Goal: Task Accomplishment & Management: Use online tool/utility

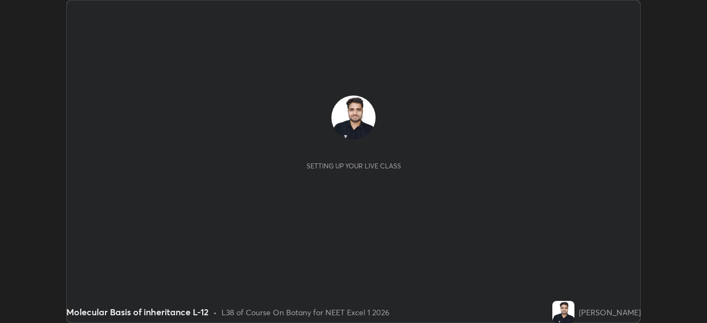
scroll to position [323, 706]
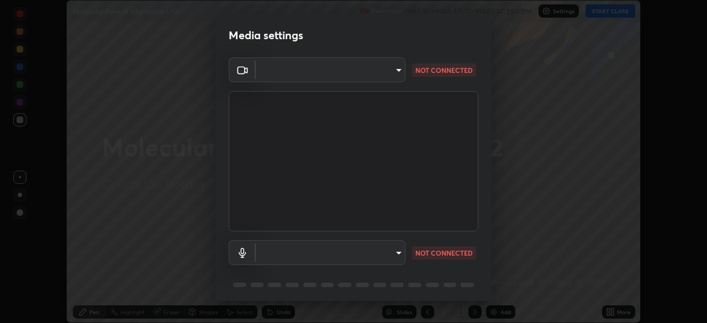
type input "935db625b2c413759d72ee6cdb61a63b637165ed3878f2d0adf10a132220dd0b"
type input "communications"
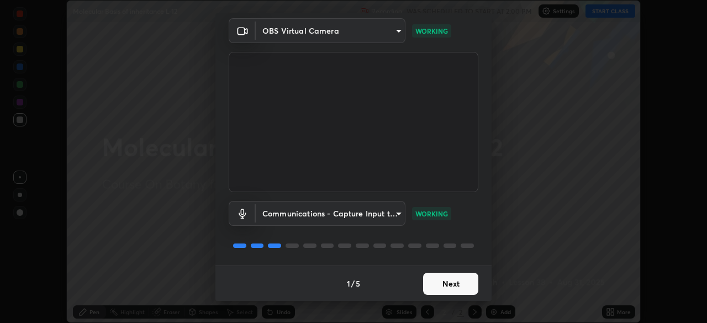
click at [451, 285] on button "Next" at bounding box center [450, 284] width 55 height 22
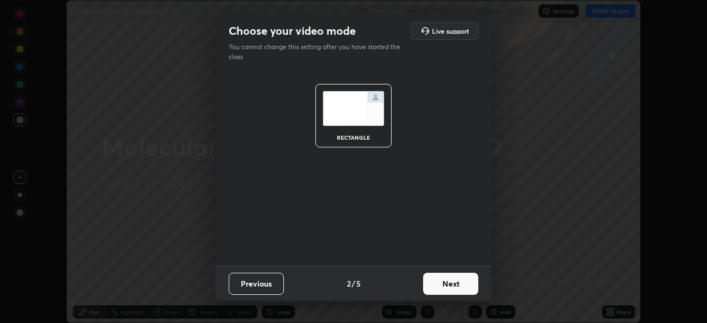
scroll to position [0, 0]
click at [460, 284] on button "Next" at bounding box center [450, 284] width 55 height 22
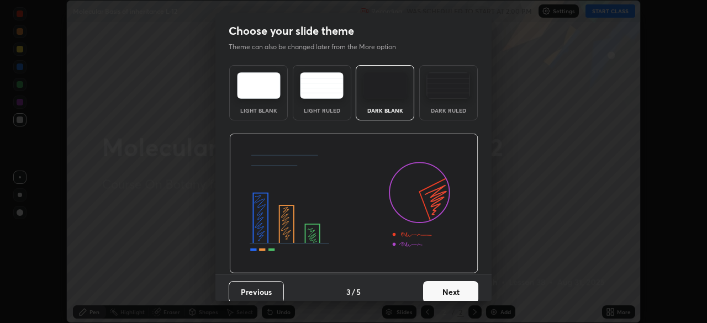
click at [457, 289] on button "Next" at bounding box center [450, 292] width 55 height 22
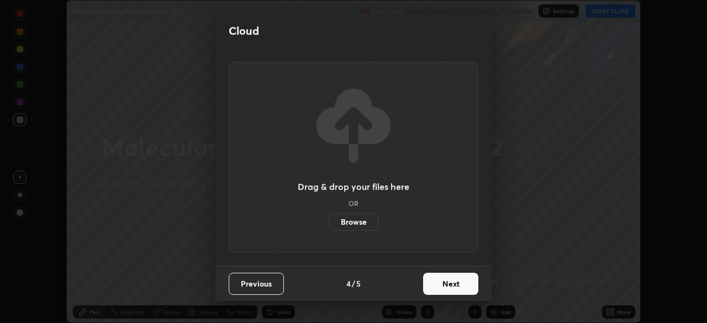
click at [456, 290] on button "Next" at bounding box center [450, 284] width 55 height 22
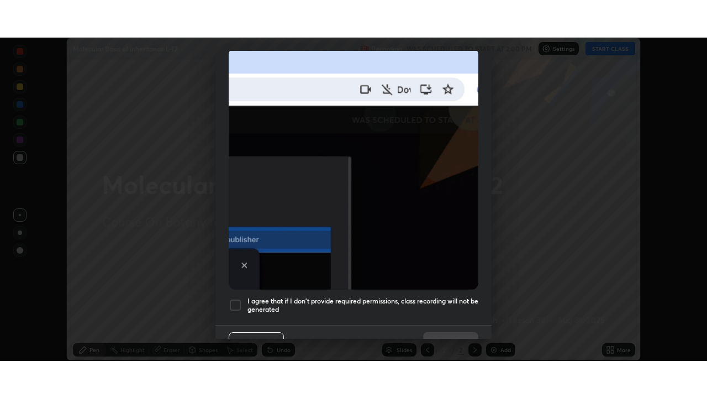
scroll to position [265, 0]
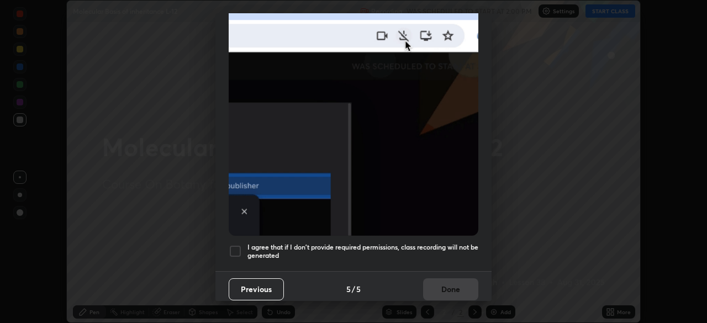
click at [436, 245] on h5 "I agree that if I don't provide required permissions, class recording will not …" at bounding box center [362, 251] width 231 height 17
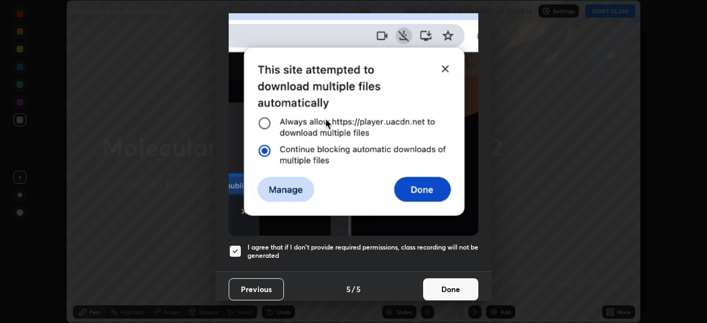
click at [441, 282] on button "Done" at bounding box center [450, 289] width 55 height 22
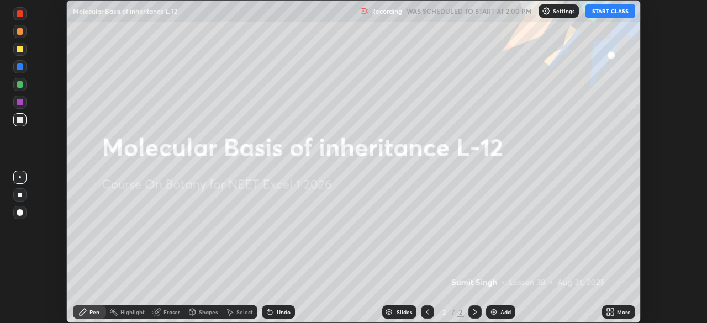
click at [612, 310] on icon at bounding box center [612, 310] width 3 height 3
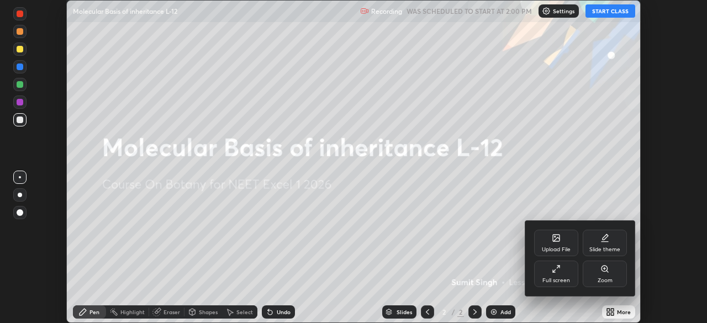
click at [563, 274] on div "Full screen" at bounding box center [556, 274] width 44 height 27
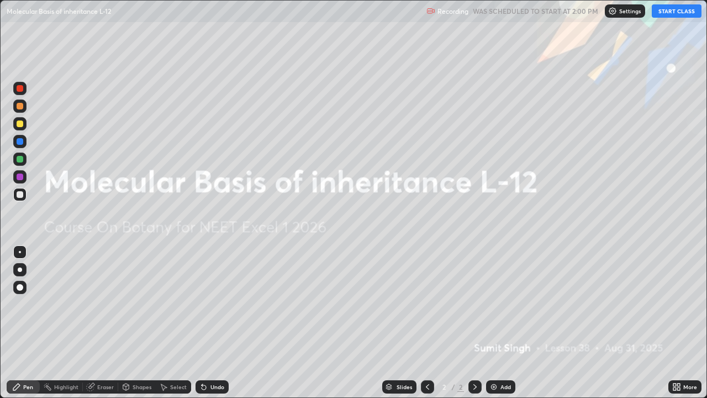
scroll to position [398, 707]
click at [496, 323] on img at bounding box center [493, 386] width 9 height 9
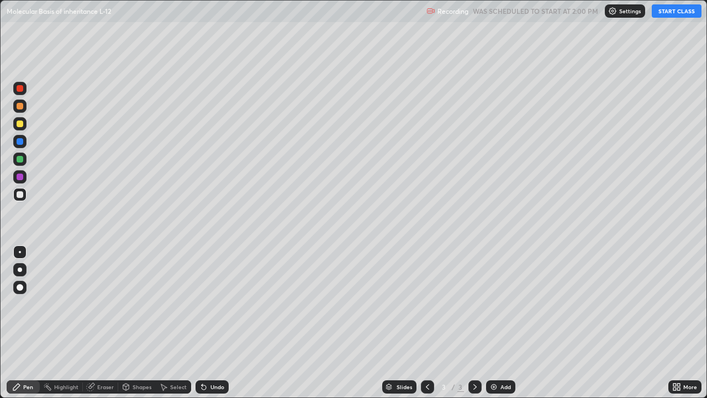
click at [663, 16] on button "START CLASS" at bounding box center [677, 10] width 50 height 13
click at [20, 271] on div at bounding box center [20, 269] width 4 height 4
click at [23, 107] on div at bounding box center [20, 106] width 7 height 7
click at [25, 124] on div at bounding box center [19, 123] width 13 height 13
click at [23, 107] on div at bounding box center [20, 106] width 7 height 7
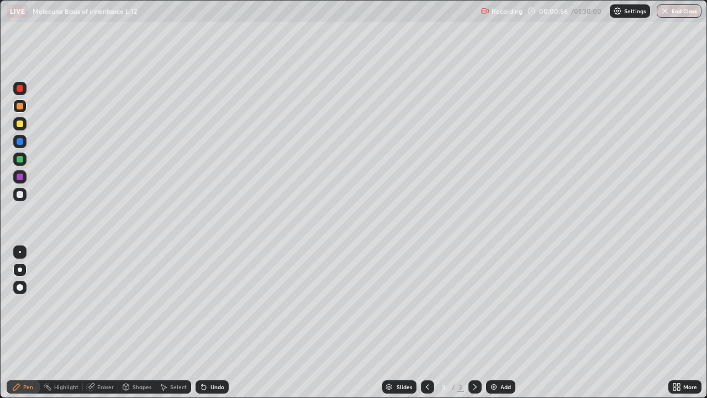
click at [18, 125] on div at bounding box center [20, 123] width 7 height 7
click at [26, 105] on div at bounding box center [19, 105] width 13 height 13
click at [99, 323] on div "Eraser" at bounding box center [105, 387] width 17 height 6
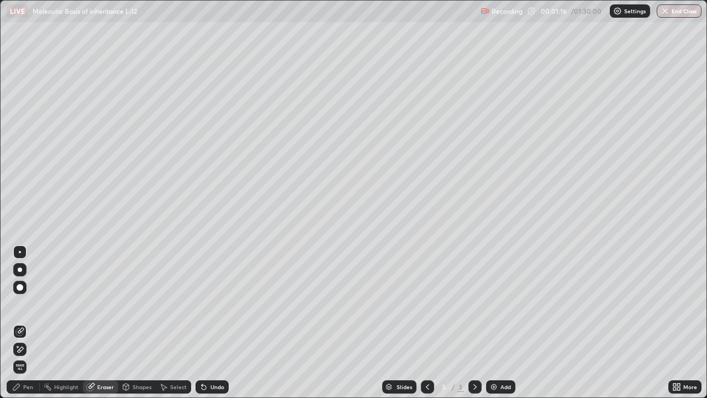
click at [15, 323] on icon at bounding box center [16, 386] width 7 height 7
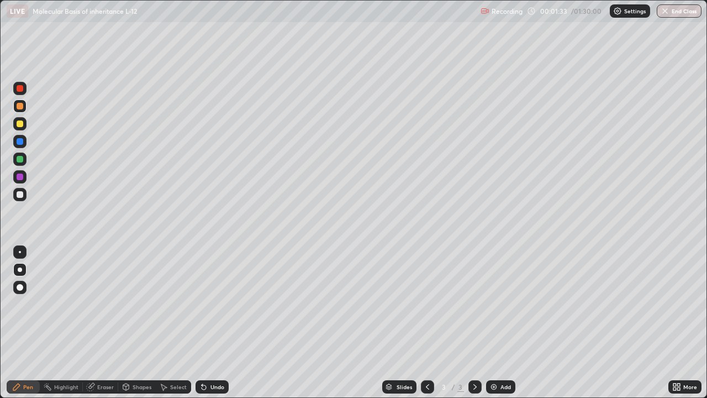
click at [22, 196] on div at bounding box center [20, 194] width 7 height 7
click at [495, 323] on img at bounding box center [493, 386] width 9 height 9
click at [22, 123] on div at bounding box center [20, 123] width 7 height 7
click at [21, 110] on div at bounding box center [19, 105] width 13 height 13
click at [25, 158] on div at bounding box center [19, 158] width 13 height 13
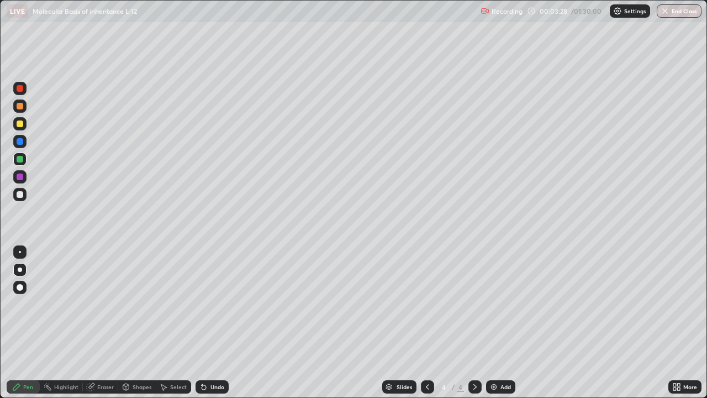
click at [23, 124] on div at bounding box center [20, 123] width 7 height 7
click at [22, 108] on div at bounding box center [20, 106] width 7 height 7
click at [98, 323] on div "Eraser" at bounding box center [105, 387] width 17 height 6
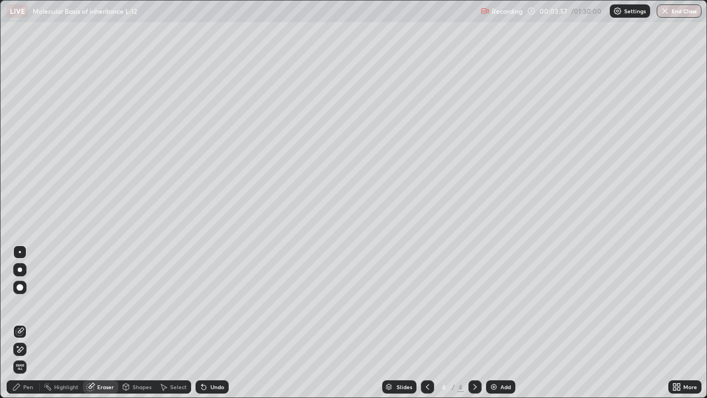
click at [24, 323] on div "Pen" at bounding box center [28, 387] width 10 height 6
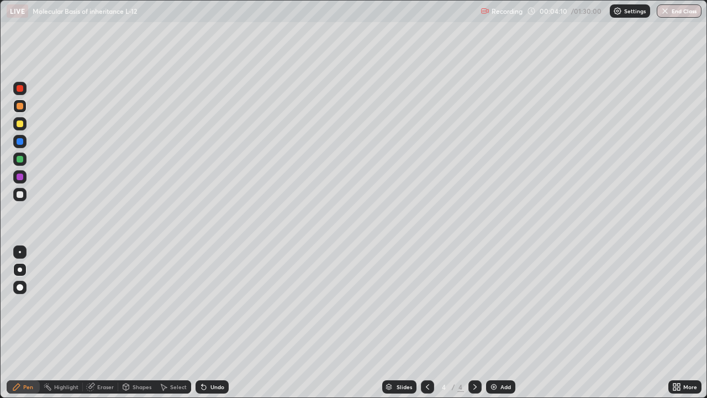
click at [23, 160] on div at bounding box center [20, 159] width 7 height 7
click at [215, 323] on div "Undo" at bounding box center [217, 387] width 14 height 6
click at [216, 323] on div "Undo" at bounding box center [217, 387] width 14 height 6
click at [215, 323] on div "Undo" at bounding box center [217, 387] width 14 height 6
click at [216, 323] on div "Undo" at bounding box center [217, 387] width 14 height 6
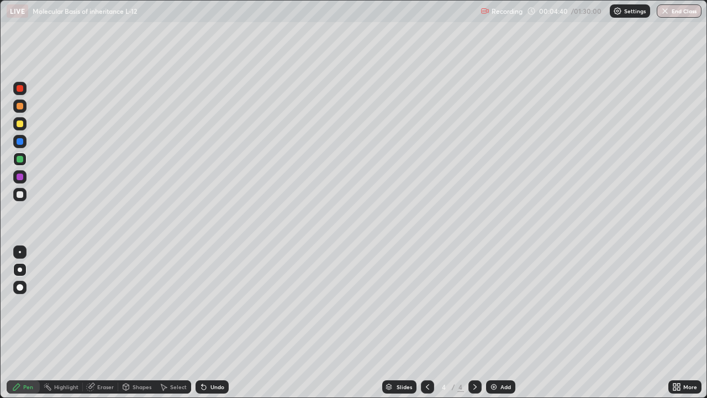
click at [426, 323] on icon at bounding box center [427, 386] width 9 height 9
click at [471, 323] on icon at bounding box center [475, 386] width 9 height 9
click at [23, 199] on div at bounding box center [19, 194] width 13 height 13
click at [23, 160] on div at bounding box center [20, 159] width 7 height 7
click at [212, 323] on div "Undo" at bounding box center [212, 386] width 33 height 13
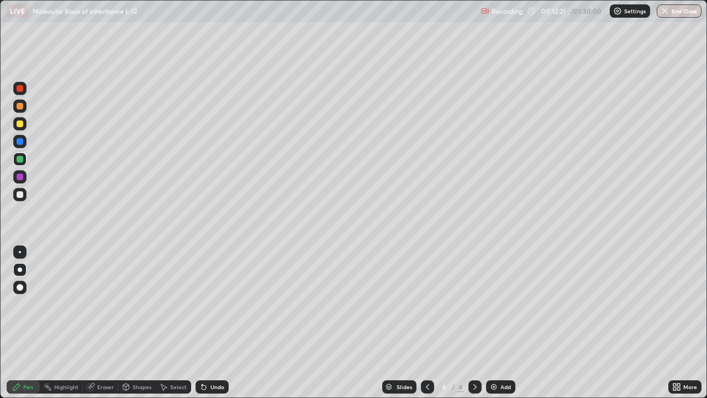
click at [213, 323] on div "Undo" at bounding box center [212, 386] width 33 height 13
click at [496, 323] on img at bounding box center [493, 386] width 9 height 9
click at [22, 106] on div at bounding box center [20, 106] width 7 height 7
click at [207, 323] on div "Undo" at bounding box center [212, 386] width 33 height 13
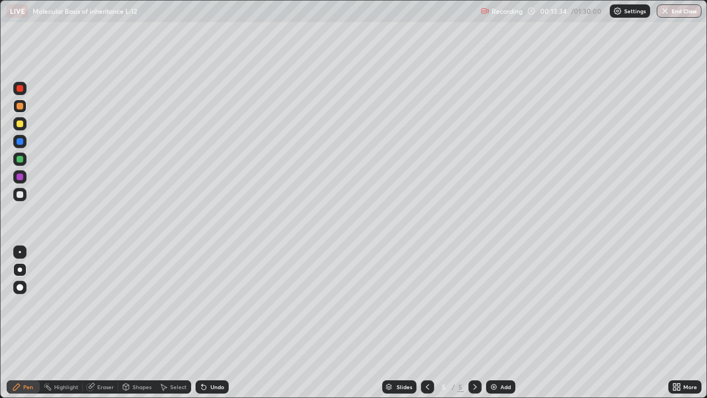
click at [210, 323] on div "Undo" at bounding box center [217, 387] width 14 height 6
click at [208, 323] on div "Undo" at bounding box center [212, 386] width 33 height 13
click at [207, 323] on div "Undo" at bounding box center [212, 386] width 33 height 13
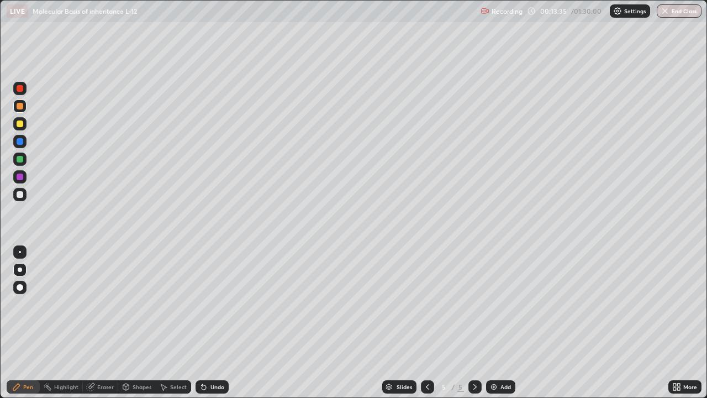
click at [208, 323] on div "Undo" at bounding box center [212, 386] width 33 height 13
click at [209, 323] on div "Undo" at bounding box center [212, 386] width 33 height 13
click at [207, 323] on div "Undo" at bounding box center [212, 386] width 33 height 13
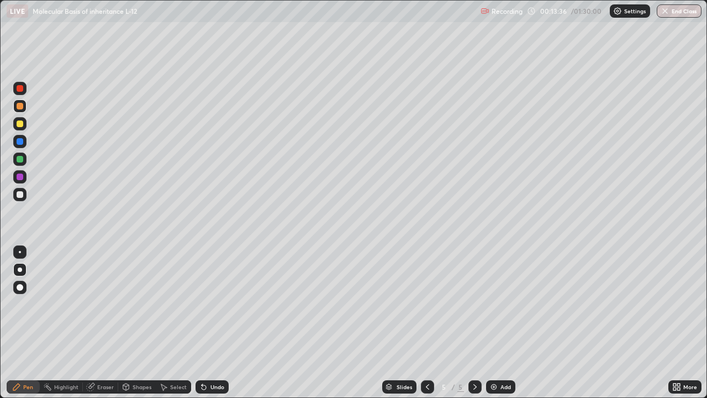
click at [206, 323] on div "Undo" at bounding box center [210, 387] width 38 height 22
click at [205, 323] on div "Undo" at bounding box center [210, 387] width 38 height 22
click at [204, 323] on div "Undo" at bounding box center [210, 387] width 38 height 22
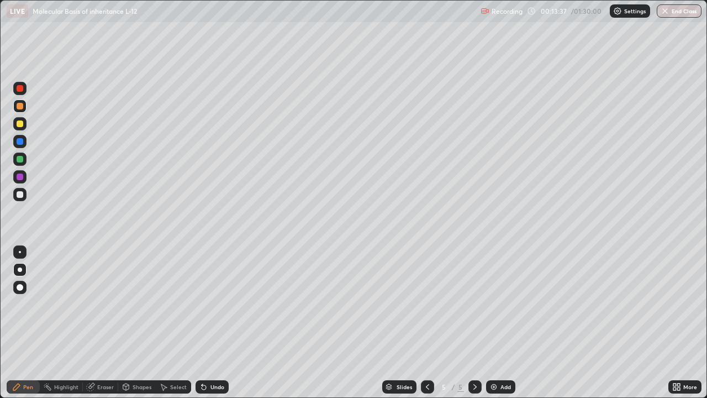
click at [203, 323] on div "Undo" at bounding box center [210, 387] width 38 height 22
click at [202, 323] on div "Undo" at bounding box center [210, 387] width 38 height 22
click at [201, 323] on div "Undo" at bounding box center [210, 387] width 38 height 22
click at [200, 323] on div "Undo" at bounding box center [210, 387] width 38 height 22
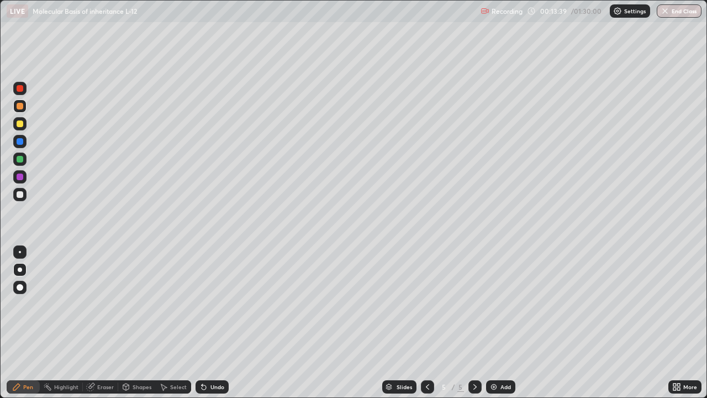
click at [20, 140] on div at bounding box center [20, 141] width 7 height 7
click at [20, 88] on div at bounding box center [20, 88] width 7 height 7
click at [23, 107] on div at bounding box center [20, 106] width 7 height 7
click at [20, 141] on div at bounding box center [20, 141] width 7 height 7
click at [20, 106] on div at bounding box center [20, 106] width 7 height 7
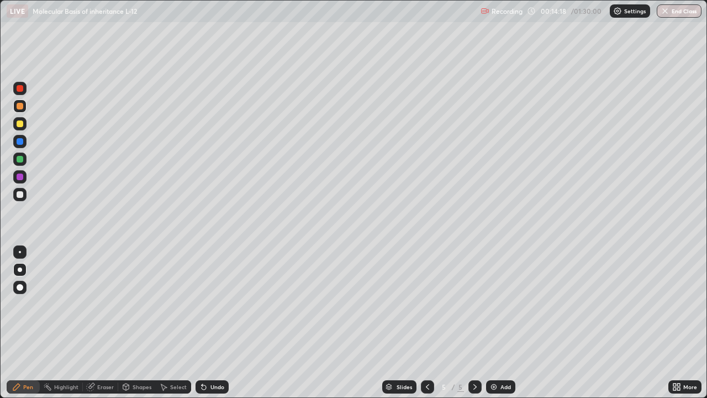
click at [23, 91] on div at bounding box center [20, 88] width 7 height 7
click at [19, 141] on div at bounding box center [20, 141] width 7 height 7
click at [23, 108] on div at bounding box center [20, 106] width 7 height 7
click at [20, 89] on div at bounding box center [20, 88] width 7 height 7
click at [19, 106] on div at bounding box center [20, 106] width 7 height 7
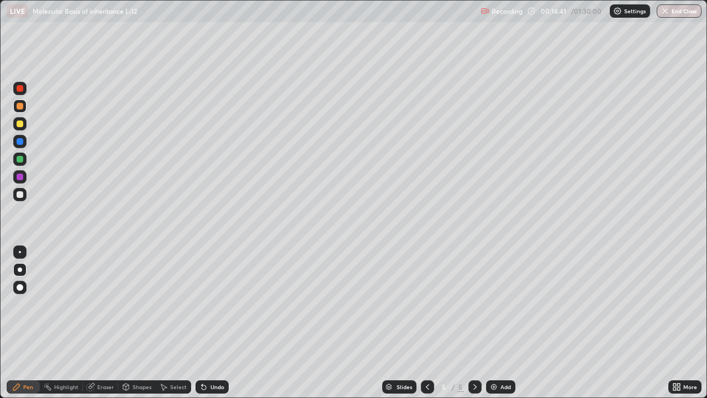
click at [24, 158] on div at bounding box center [19, 158] width 13 height 13
click at [202, 323] on icon at bounding box center [204, 387] width 4 height 4
click at [421, 323] on div at bounding box center [427, 386] width 13 height 13
click at [426, 323] on icon at bounding box center [427, 386] width 9 height 9
click at [22, 105] on div at bounding box center [20, 106] width 7 height 7
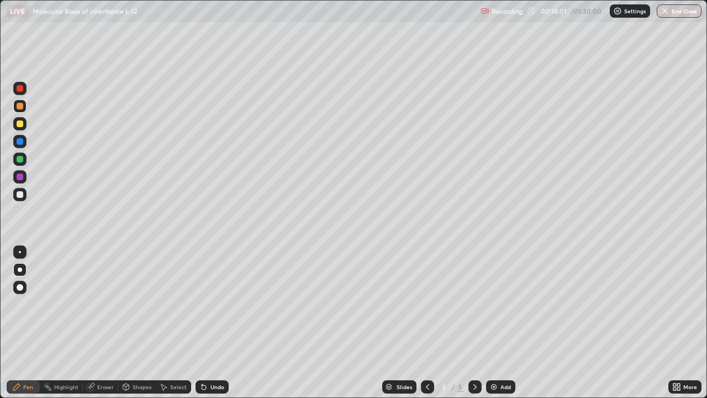
click at [474, 323] on icon at bounding box center [475, 386] width 9 height 9
click at [427, 323] on icon at bounding box center [427, 386] width 9 height 9
click at [474, 323] on icon at bounding box center [475, 386] width 9 height 9
click at [26, 155] on div at bounding box center [19, 159] width 13 height 18
click at [475, 323] on icon at bounding box center [475, 386] width 9 height 9
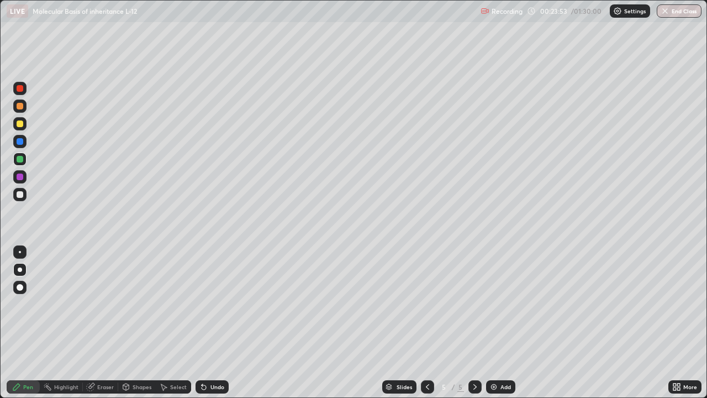
click at [427, 323] on icon at bounding box center [427, 386] width 9 height 9
click at [471, 323] on icon at bounding box center [475, 386] width 9 height 9
click at [20, 106] on div at bounding box center [20, 106] width 7 height 7
click at [22, 160] on div at bounding box center [20, 159] width 7 height 7
click at [489, 323] on img at bounding box center [493, 386] width 9 height 9
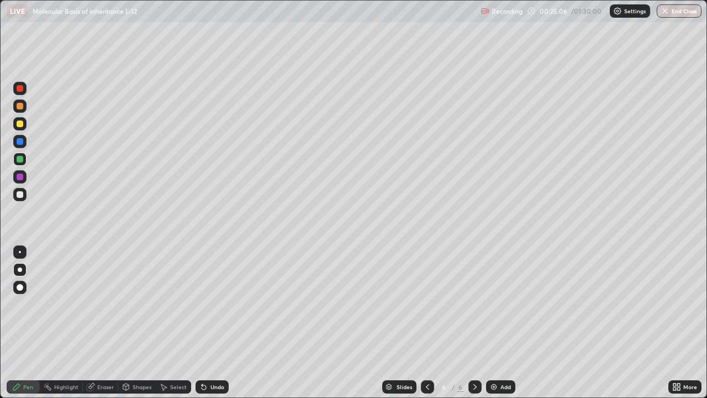
click at [19, 126] on div at bounding box center [20, 123] width 7 height 7
click at [221, 323] on div "Undo" at bounding box center [217, 387] width 14 height 6
click at [219, 323] on div "Undo" at bounding box center [217, 387] width 14 height 6
click at [214, 323] on div "Undo" at bounding box center [217, 387] width 14 height 6
click at [213, 323] on div "Undo" at bounding box center [212, 386] width 33 height 13
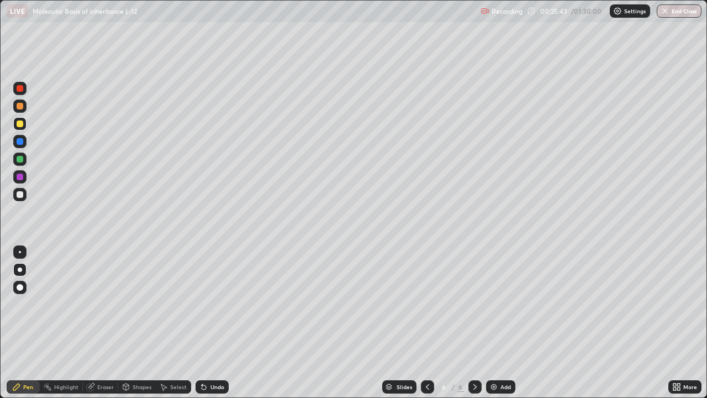
click at [210, 323] on div "Undo" at bounding box center [212, 386] width 33 height 13
click at [212, 323] on div "Undo" at bounding box center [212, 386] width 33 height 13
click at [210, 323] on div "Undo" at bounding box center [212, 386] width 33 height 13
click at [206, 323] on div "Undo" at bounding box center [212, 386] width 33 height 13
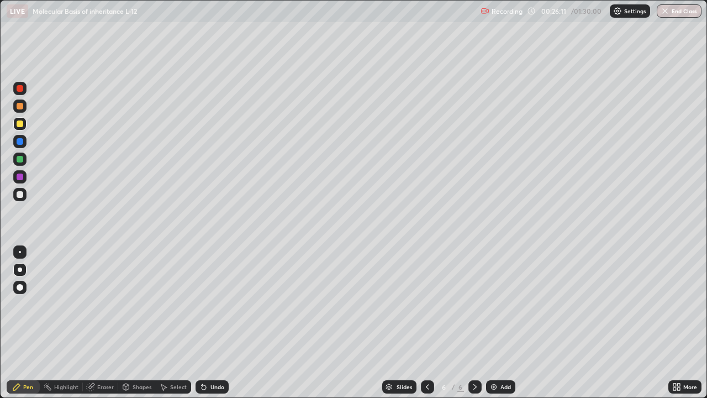
click at [425, 323] on icon at bounding box center [427, 386] width 9 height 9
click at [423, 323] on icon at bounding box center [427, 386] width 9 height 9
click at [473, 323] on icon at bounding box center [475, 386] width 9 height 9
click at [473, 323] on icon at bounding box center [474, 387] width 3 height 6
click at [20, 162] on div at bounding box center [20, 159] width 7 height 7
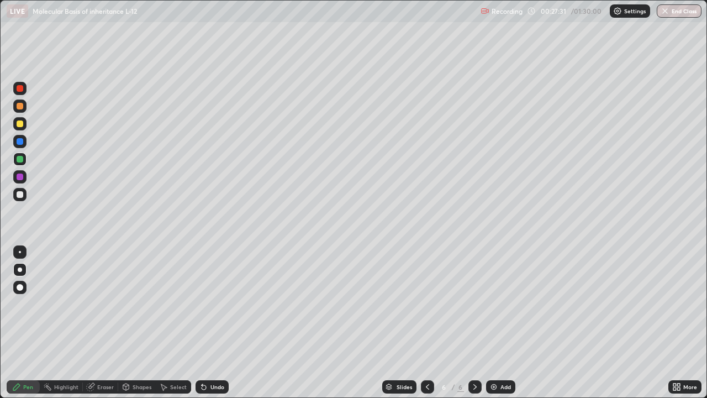
click at [425, 323] on icon at bounding box center [427, 386] width 9 height 9
click at [474, 323] on icon at bounding box center [475, 386] width 9 height 9
click at [210, 323] on div "Undo" at bounding box center [217, 387] width 14 height 6
click at [213, 323] on div "Undo" at bounding box center [217, 387] width 14 height 6
click at [215, 323] on div "Undo" at bounding box center [217, 387] width 14 height 6
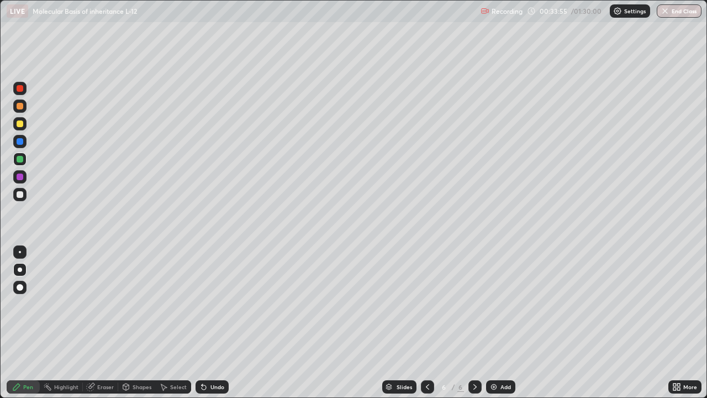
click at [427, 323] on icon at bounding box center [427, 386] width 9 height 9
click at [429, 323] on icon at bounding box center [427, 386] width 9 height 9
click at [474, 323] on icon at bounding box center [475, 386] width 9 height 9
click at [22, 125] on div at bounding box center [20, 123] width 7 height 7
click at [474, 323] on icon at bounding box center [475, 386] width 9 height 9
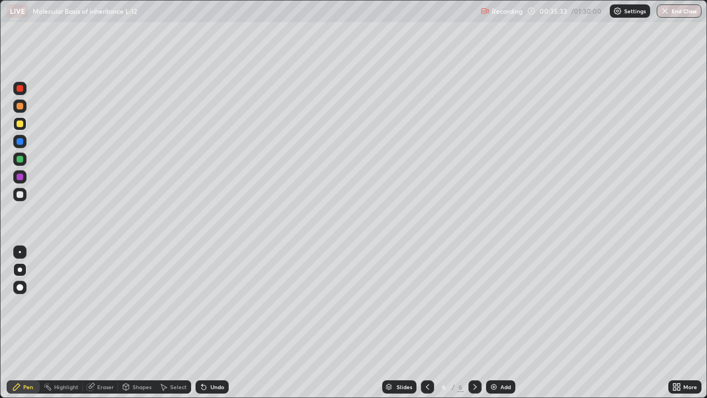
click at [426, 323] on icon at bounding box center [427, 386] width 9 height 9
click at [474, 323] on div at bounding box center [474, 386] width 13 height 13
click at [23, 106] on div at bounding box center [20, 106] width 7 height 7
click at [206, 323] on icon at bounding box center [203, 386] width 9 height 9
click at [207, 323] on div "Undo" at bounding box center [212, 386] width 33 height 13
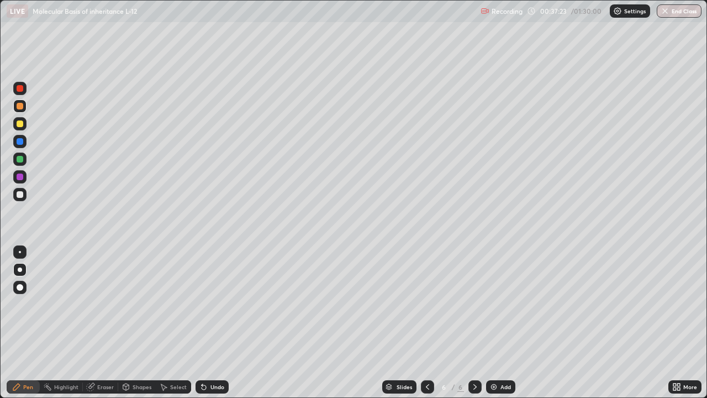
click at [211, 323] on div "Undo" at bounding box center [212, 386] width 33 height 13
click at [210, 323] on div "Undo" at bounding box center [212, 386] width 33 height 13
click at [212, 323] on div "Undo" at bounding box center [212, 386] width 33 height 13
click at [474, 323] on icon at bounding box center [474, 387] width 3 height 6
click at [492, 323] on img at bounding box center [493, 386] width 9 height 9
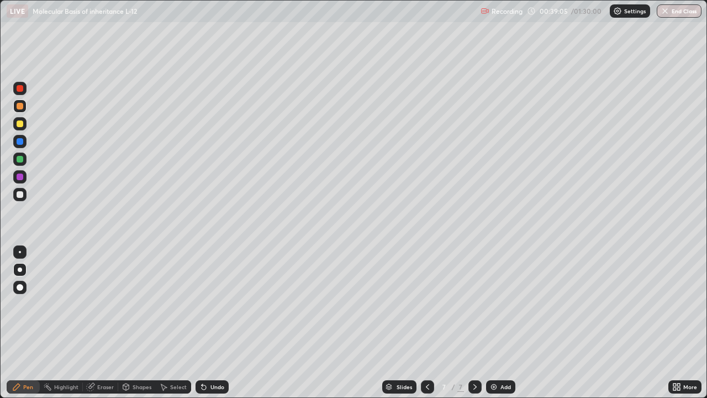
click at [426, 323] on icon at bounding box center [427, 386] width 9 height 9
click at [471, 323] on div at bounding box center [474, 387] width 13 height 22
click at [426, 323] on icon at bounding box center [427, 386] width 9 height 9
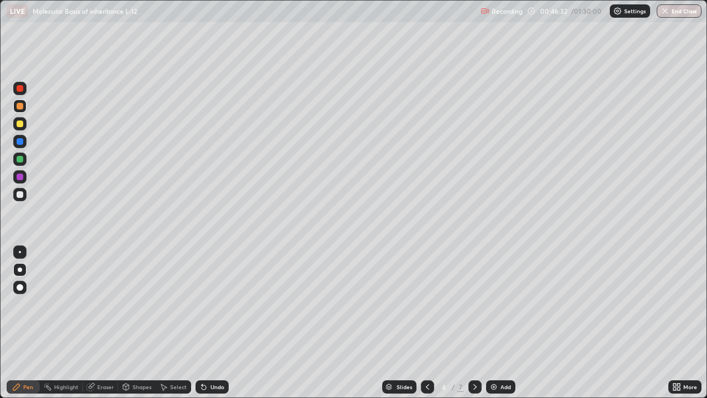
click at [478, 323] on icon at bounding box center [475, 386] width 9 height 9
click at [474, 323] on icon at bounding box center [475, 386] width 9 height 9
click at [471, 323] on icon at bounding box center [475, 386] width 9 height 9
click at [20, 89] on div at bounding box center [20, 88] width 7 height 7
click at [22, 106] on div at bounding box center [20, 106] width 7 height 7
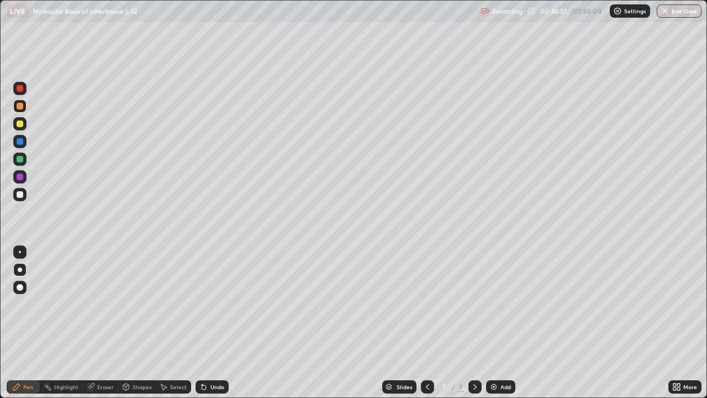
click at [213, 323] on div "Undo" at bounding box center [212, 386] width 33 height 13
click at [214, 323] on div "Undo" at bounding box center [212, 386] width 33 height 13
click at [213, 323] on div "Undo" at bounding box center [212, 386] width 33 height 13
click at [220, 323] on div "Undo" at bounding box center [217, 387] width 14 height 6
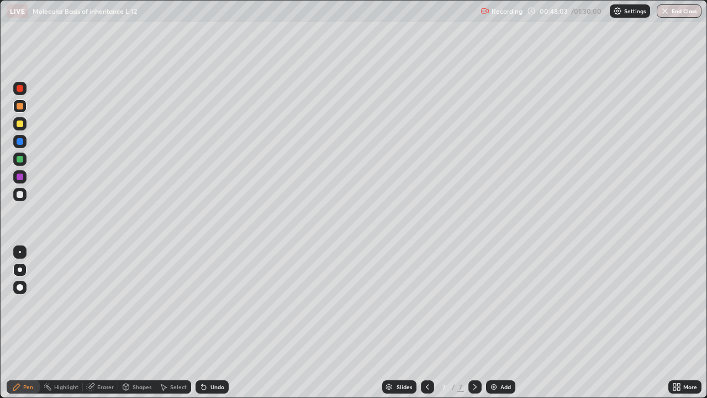
click at [219, 323] on div "Undo" at bounding box center [217, 387] width 14 height 6
click at [220, 323] on div "Undo" at bounding box center [217, 387] width 14 height 6
click at [221, 323] on div "Undo" at bounding box center [217, 387] width 14 height 6
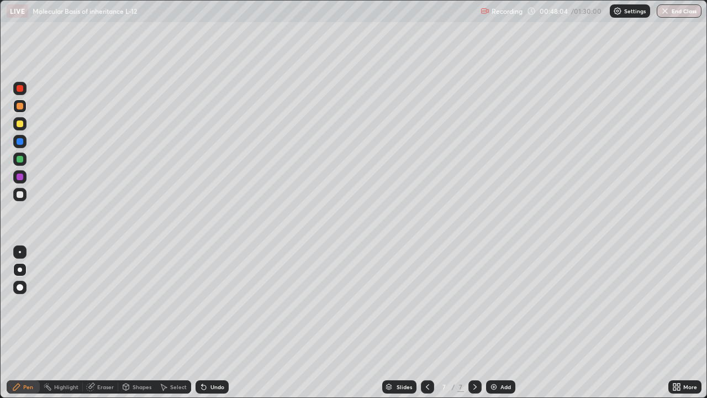
click at [222, 323] on div "Undo" at bounding box center [217, 387] width 14 height 6
click at [211, 323] on div "Undo" at bounding box center [217, 387] width 14 height 6
click at [212, 323] on div "Undo" at bounding box center [217, 387] width 14 height 6
click at [208, 323] on div "Undo" at bounding box center [212, 386] width 33 height 13
click at [426, 323] on icon at bounding box center [427, 386] width 9 height 9
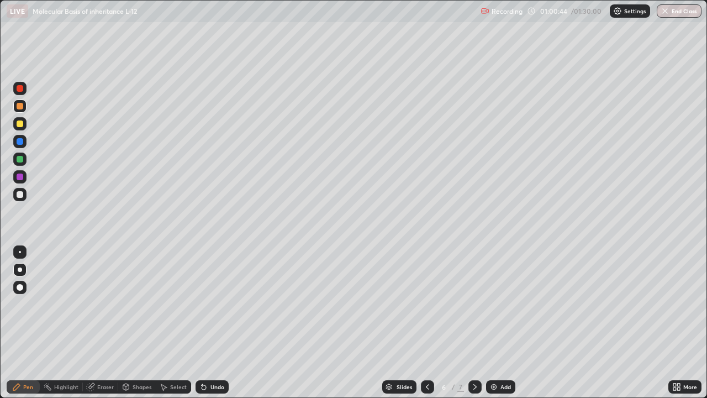
click at [431, 323] on div at bounding box center [427, 386] width 13 height 13
click at [426, 323] on icon at bounding box center [427, 386] width 9 height 9
click at [474, 323] on div at bounding box center [474, 387] width 13 height 22
click at [474, 323] on icon at bounding box center [475, 386] width 9 height 9
click at [473, 323] on icon at bounding box center [475, 386] width 9 height 9
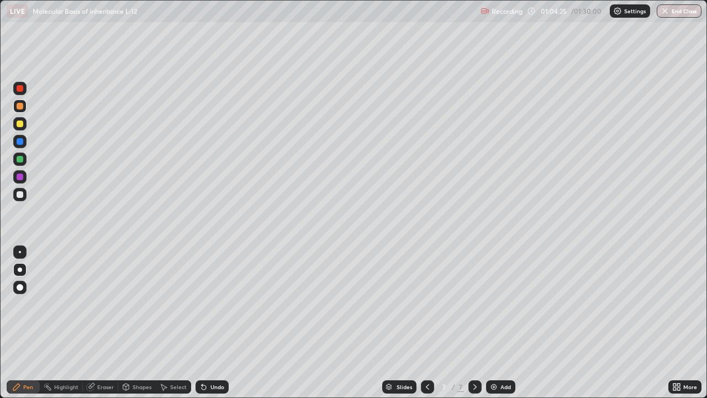
click at [493, 323] on img at bounding box center [493, 386] width 9 height 9
click at [22, 124] on div at bounding box center [20, 123] width 7 height 7
click at [18, 160] on div at bounding box center [20, 159] width 7 height 7
click at [203, 323] on icon at bounding box center [204, 387] width 4 height 4
click at [426, 323] on icon at bounding box center [427, 386] width 9 height 9
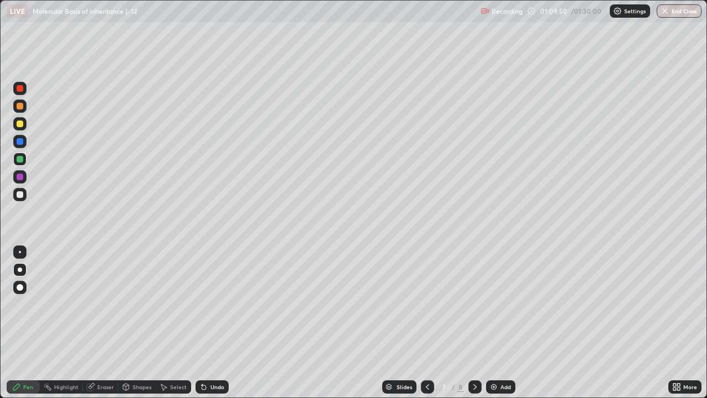
click at [426, 323] on icon at bounding box center [427, 386] width 9 height 9
click at [472, 323] on div at bounding box center [474, 386] width 13 height 13
click at [472, 323] on icon at bounding box center [475, 386] width 9 height 9
click at [474, 323] on icon at bounding box center [475, 386] width 9 height 9
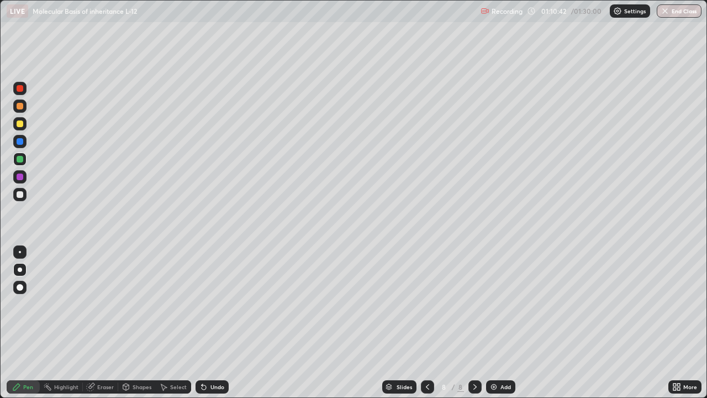
click at [474, 323] on icon at bounding box center [475, 386] width 9 height 9
click at [498, 323] on div "Add" at bounding box center [500, 386] width 29 height 13
click at [24, 107] on div at bounding box center [19, 105] width 13 height 13
click at [21, 125] on div at bounding box center [20, 123] width 7 height 7
click at [212, 323] on div "Undo" at bounding box center [217, 387] width 14 height 6
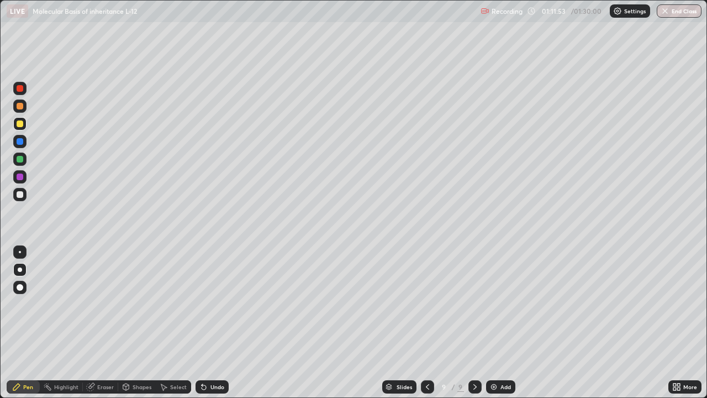
click at [208, 323] on div "Undo" at bounding box center [212, 386] width 33 height 13
click at [22, 106] on div at bounding box center [20, 106] width 7 height 7
click at [102, 323] on div "Eraser" at bounding box center [105, 387] width 17 height 6
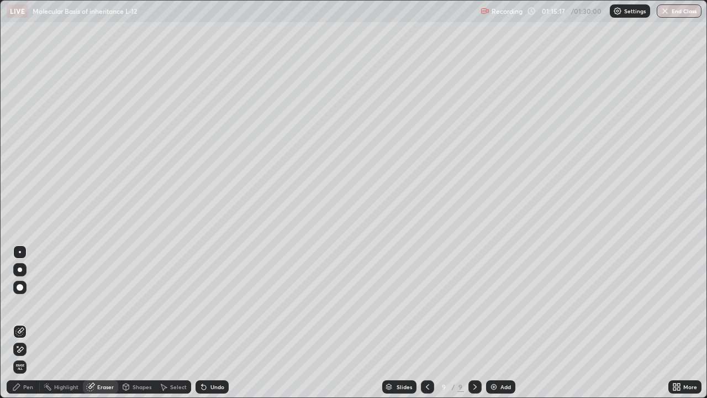
click at [17, 286] on div at bounding box center [20, 287] width 7 height 7
click at [30, 323] on div "Pen" at bounding box center [28, 387] width 10 height 6
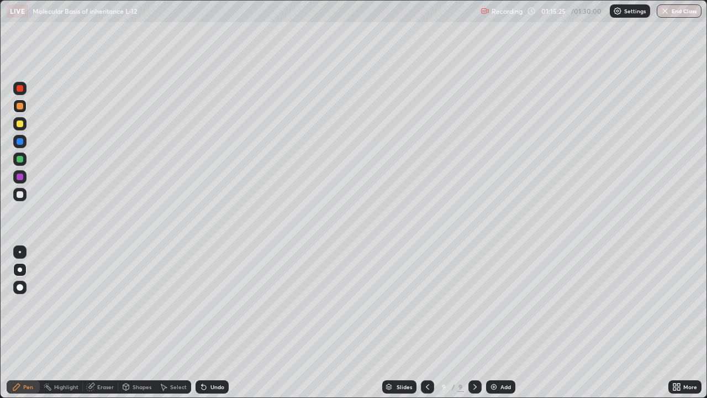
click at [22, 124] on div at bounding box center [20, 123] width 7 height 7
click at [224, 323] on div "Undo" at bounding box center [212, 386] width 33 height 13
click at [218, 323] on div "Undo" at bounding box center [212, 386] width 33 height 13
click at [216, 323] on div "Undo" at bounding box center [212, 386] width 33 height 13
click at [213, 323] on div "Undo" at bounding box center [217, 387] width 14 height 6
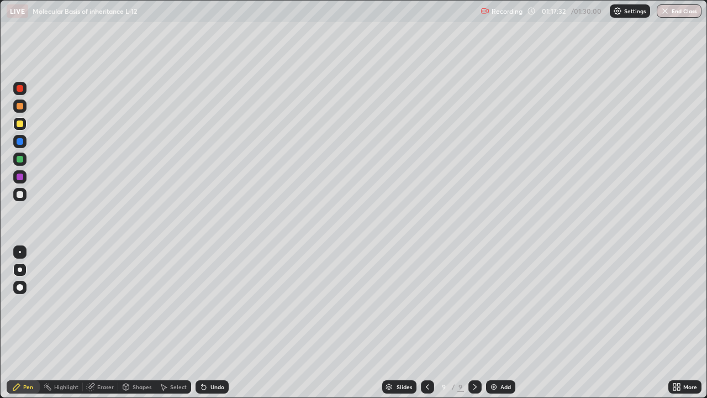
click at [20, 106] on div at bounding box center [20, 106] width 7 height 7
click at [24, 158] on div at bounding box center [19, 158] width 13 height 13
click at [213, 323] on div "Undo" at bounding box center [217, 387] width 14 height 6
click at [211, 323] on div "Undo" at bounding box center [217, 387] width 14 height 6
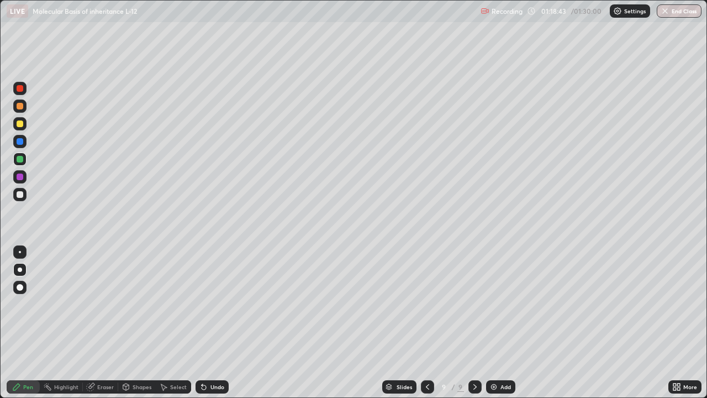
click at [103, 323] on div "Eraser" at bounding box center [105, 387] width 17 height 6
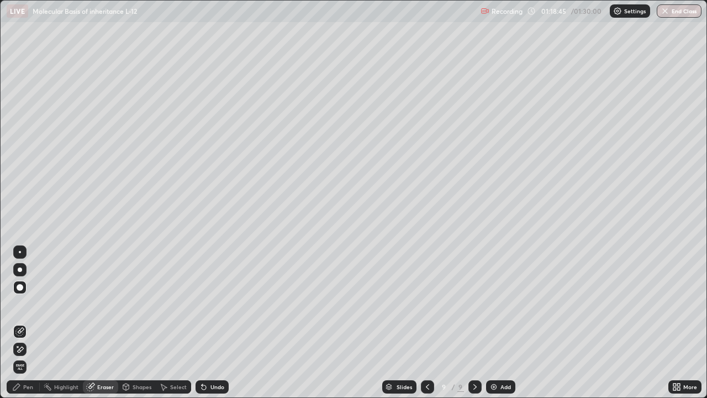
click at [25, 323] on div "Pen" at bounding box center [23, 386] width 33 height 13
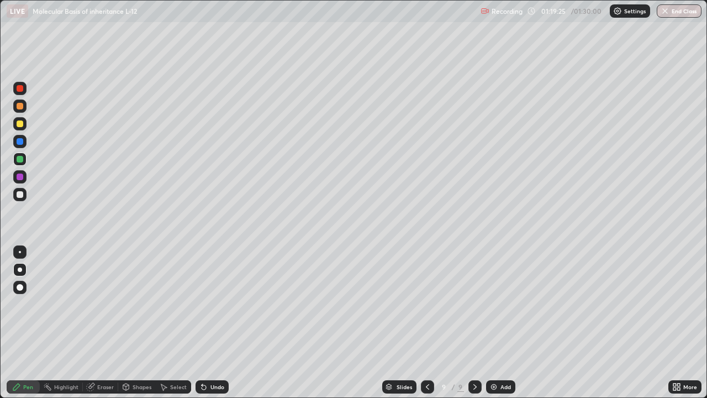
click at [20, 194] on div at bounding box center [20, 194] width 7 height 7
click at [210, 323] on div "Undo" at bounding box center [217, 387] width 14 height 6
click at [211, 323] on div "Undo" at bounding box center [217, 387] width 14 height 6
click at [21, 160] on div at bounding box center [20, 159] width 7 height 7
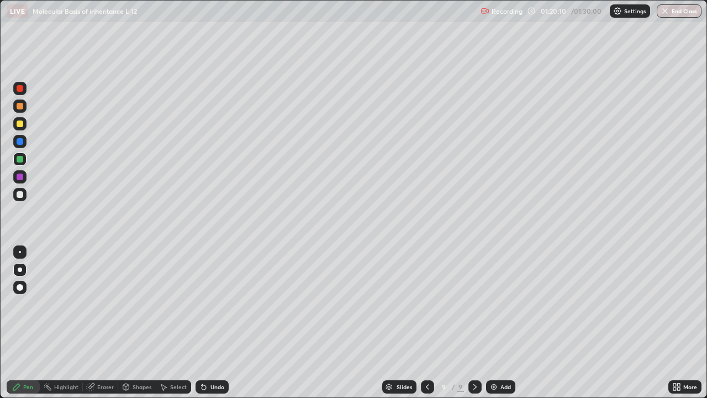
click at [99, 323] on div "Eraser" at bounding box center [105, 387] width 17 height 6
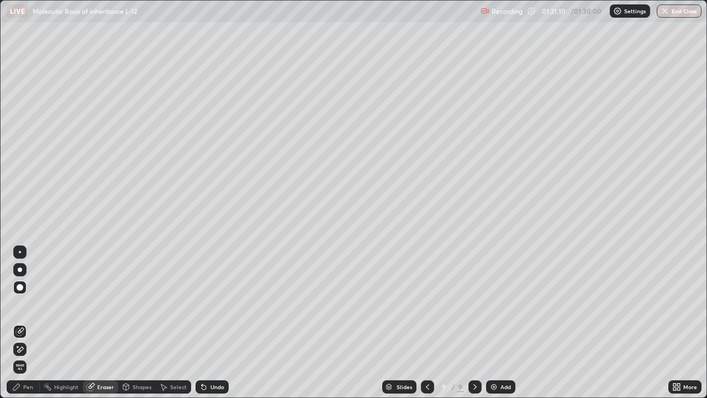
click at [25, 323] on div "Pen" at bounding box center [23, 386] width 33 height 13
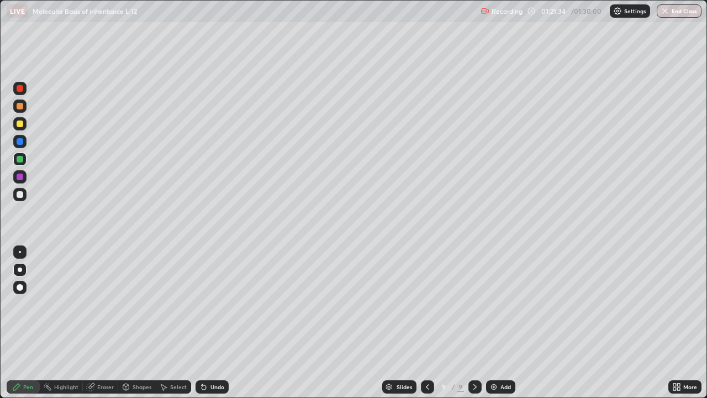
click at [493, 323] on img at bounding box center [493, 386] width 9 height 9
click at [23, 124] on div at bounding box center [20, 123] width 7 height 7
click at [22, 107] on div at bounding box center [20, 106] width 7 height 7
click at [210, 323] on div "Undo" at bounding box center [212, 386] width 33 height 13
click at [207, 323] on div "Undo" at bounding box center [212, 386] width 33 height 13
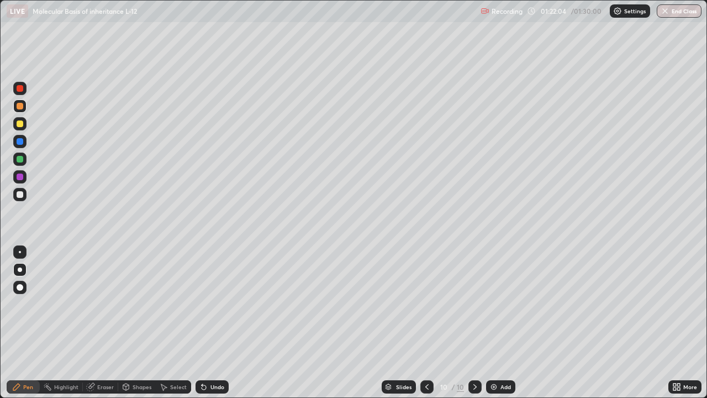
click at [207, 323] on div "Undo" at bounding box center [212, 386] width 33 height 13
click at [422, 323] on div at bounding box center [426, 387] width 13 height 22
click at [474, 323] on icon at bounding box center [475, 386] width 9 height 9
click at [20, 123] on div at bounding box center [20, 123] width 7 height 7
click at [210, 323] on div "Undo" at bounding box center [217, 387] width 14 height 6
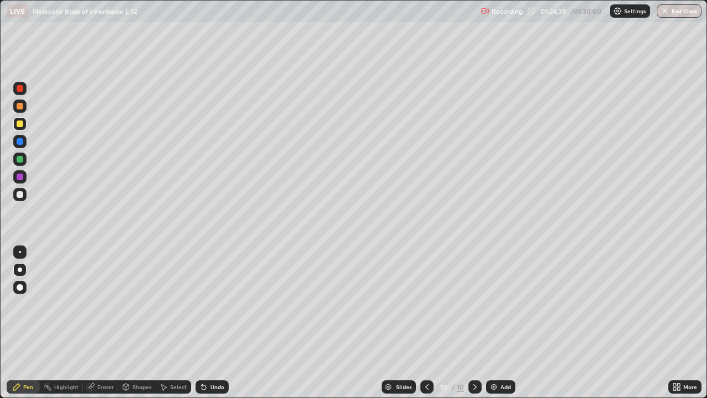
click at [218, 323] on div "Undo" at bounding box center [217, 387] width 14 height 6
click at [212, 323] on div "Undo" at bounding box center [217, 387] width 14 height 6
click at [628, 12] on p "Settings" at bounding box center [636, 11] width 22 height 6
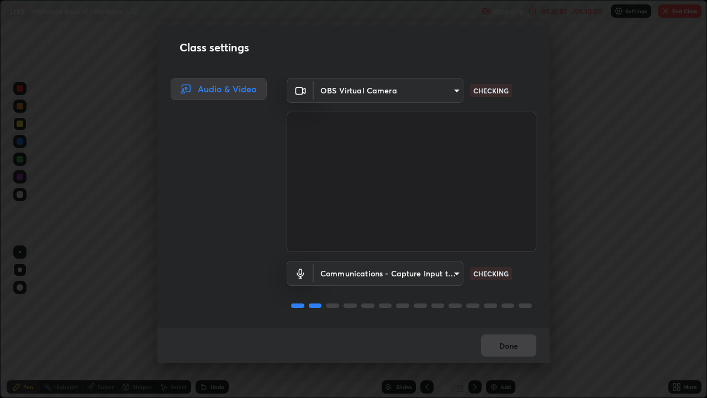
click at [597, 126] on div "Class settings Audio & Video OBS Virtual Camera 935db625b2c413759d72ee6cdb61a63…" at bounding box center [353, 199] width 707 height 398
click at [603, 83] on div "Class settings Audio & Video OBS Virtual Camera 935db625b2c413759d72ee6cdb61a63…" at bounding box center [353, 199] width 707 height 398
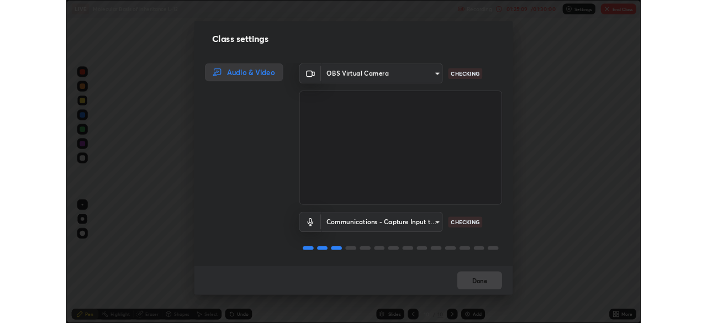
scroll to position [1, 0]
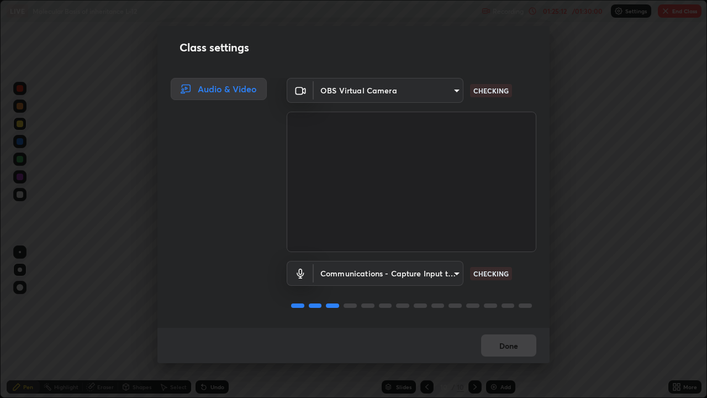
click at [594, 239] on div "Class settings Audio & Video OBS Virtual Camera 935db625b2c413759d72ee6cdb61a63…" at bounding box center [353, 199] width 707 height 398
click at [516, 323] on button "Done" at bounding box center [508, 345] width 55 height 22
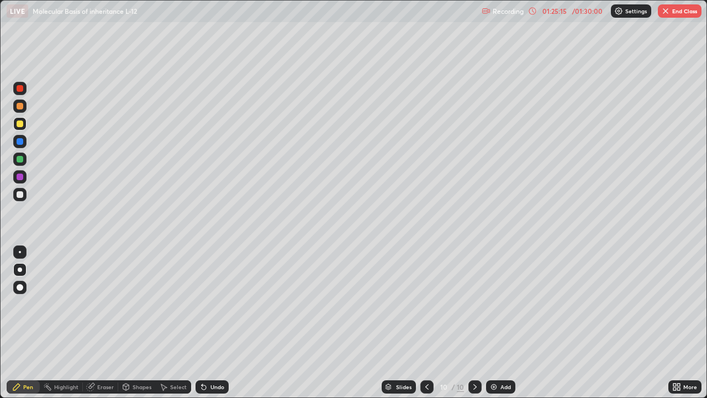
click at [584, 9] on div "/ 01:30:00" at bounding box center [587, 11] width 34 height 7
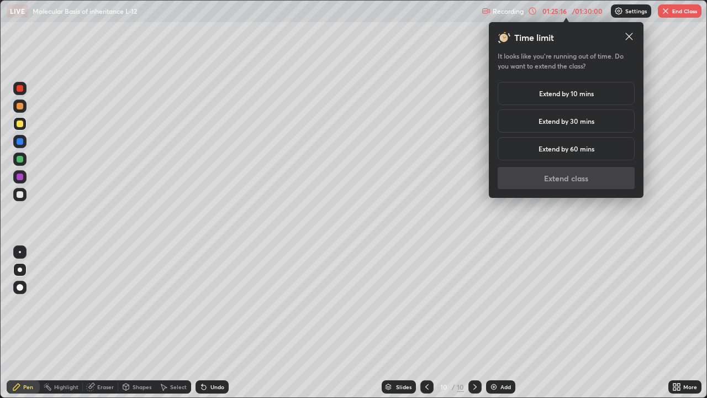
click at [580, 151] on h5 "Extend by 60 mins" at bounding box center [566, 149] width 56 height 10
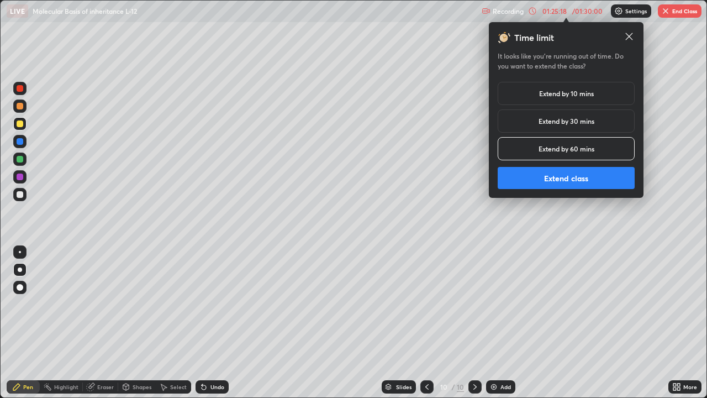
click at [589, 123] on h5 "Extend by 30 mins" at bounding box center [566, 121] width 56 height 10
click at [587, 182] on button "Extend class" at bounding box center [566, 178] width 137 height 22
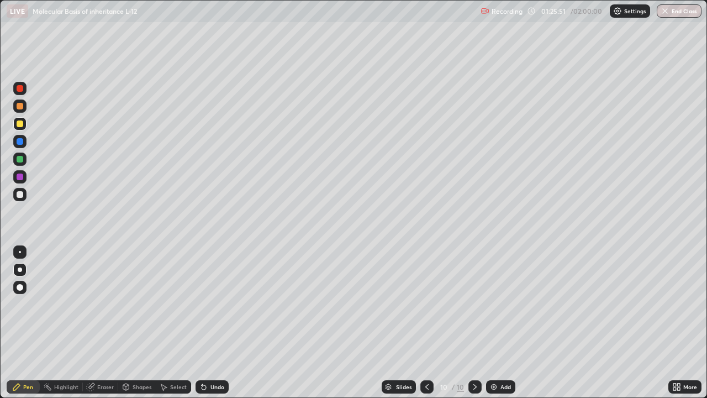
click at [207, 323] on div "Undo" at bounding box center [212, 386] width 33 height 13
click at [20, 157] on div at bounding box center [20, 159] width 7 height 7
click at [205, 323] on icon at bounding box center [203, 386] width 9 height 9
click at [208, 323] on div "Undo" at bounding box center [212, 386] width 33 height 13
click at [20, 192] on div at bounding box center [20, 194] width 7 height 7
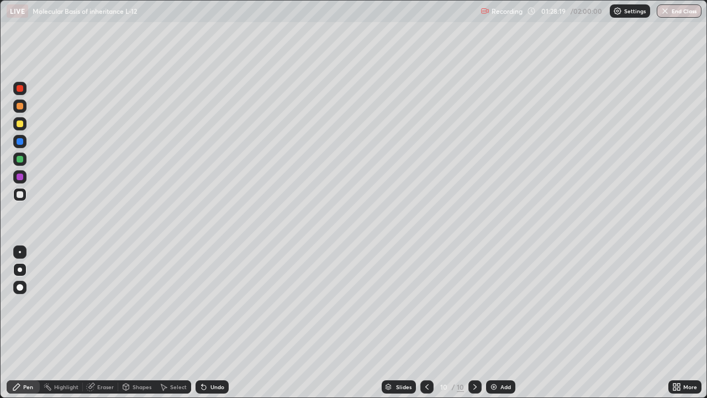
click at [98, 323] on div "Eraser" at bounding box center [105, 387] width 17 height 6
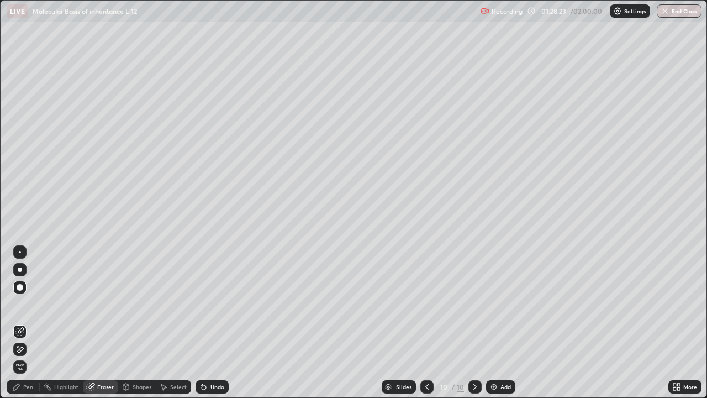
click at [23, 323] on div "Pen" at bounding box center [23, 386] width 33 height 13
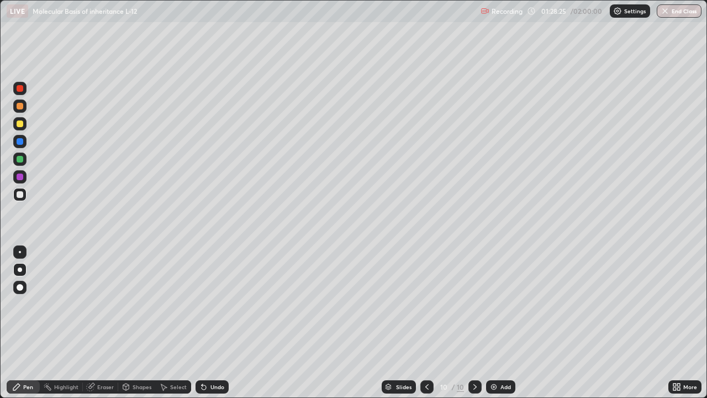
click at [23, 125] on div at bounding box center [20, 123] width 7 height 7
click at [200, 323] on icon at bounding box center [203, 386] width 9 height 9
click at [202, 323] on icon at bounding box center [202, 384] width 1 height 1
click at [19, 160] on div at bounding box center [20, 159] width 7 height 7
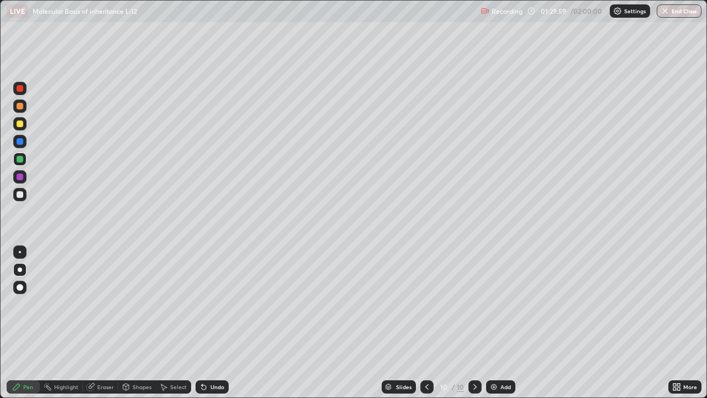
click at [22, 193] on div at bounding box center [20, 194] width 7 height 7
click at [213, 323] on div "Undo" at bounding box center [212, 386] width 33 height 13
click at [214, 323] on div "Undo" at bounding box center [212, 386] width 33 height 13
click at [20, 176] on div at bounding box center [20, 176] width 7 height 7
click at [211, 323] on div "Undo" at bounding box center [217, 387] width 14 height 6
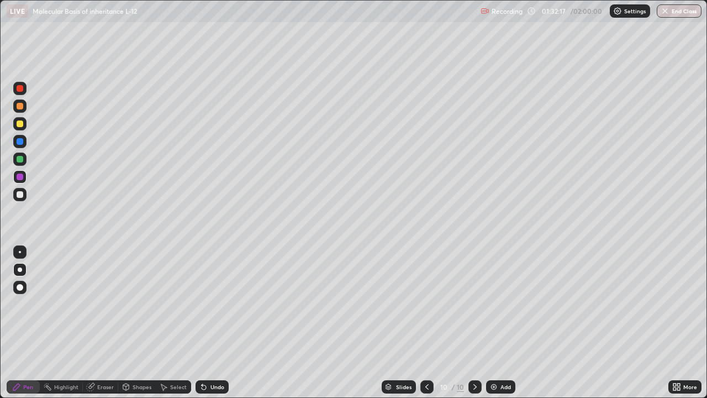
click at [20, 156] on div at bounding box center [20, 159] width 7 height 7
click at [23, 196] on div at bounding box center [20, 194] width 7 height 7
click at [213, 323] on div "Undo" at bounding box center [217, 387] width 14 height 6
click at [208, 323] on div "Undo" at bounding box center [212, 386] width 33 height 13
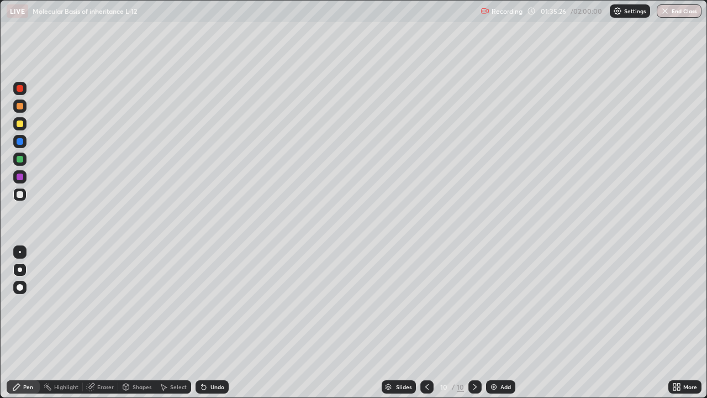
click at [496, 323] on img at bounding box center [493, 386] width 9 height 9
click at [426, 323] on icon at bounding box center [427, 386] width 9 height 9
click at [474, 323] on icon at bounding box center [474, 387] width 3 height 6
click at [22, 123] on div at bounding box center [20, 123] width 7 height 7
click at [106, 323] on div "Eraser" at bounding box center [105, 387] width 17 height 6
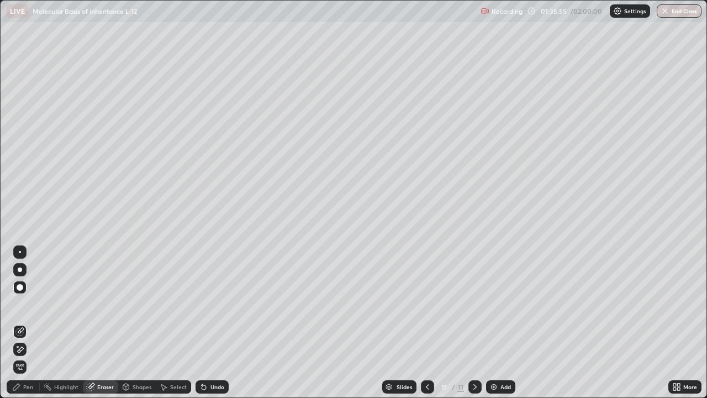
click at [31, 323] on div "Pen" at bounding box center [28, 387] width 10 height 6
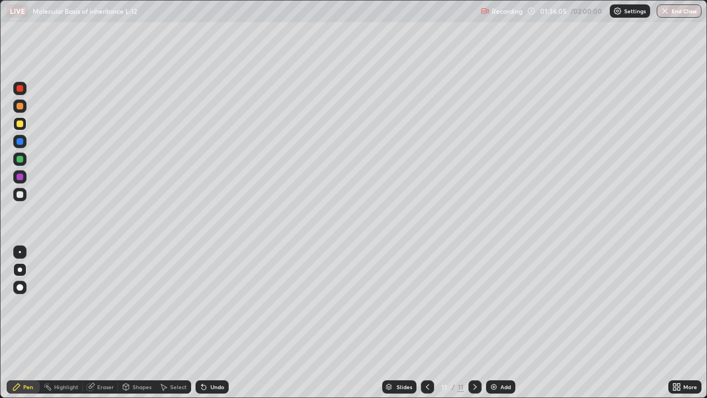
click at [23, 108] on div at bounding box center [20, 106] width 7 height 7
click at [21, 194] on div at bounding box center [20, 194] width 7 height 7
click at [107, 323] on div "Eraser" at bounding box center [105, 387] width 17 height 6
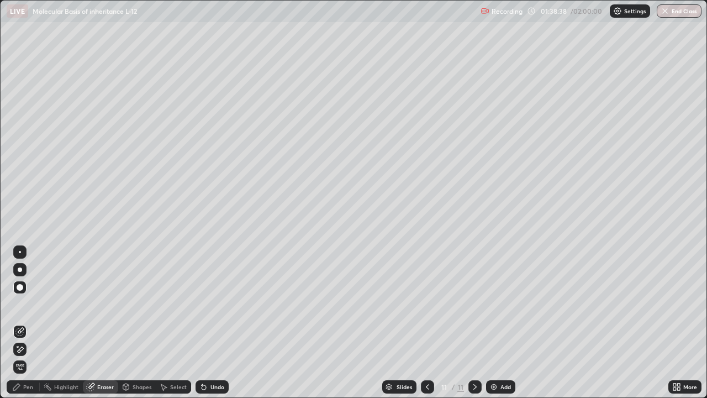
click at [31, 323] on div "Pen" at bounding box center [23, 386] width 33 height 13
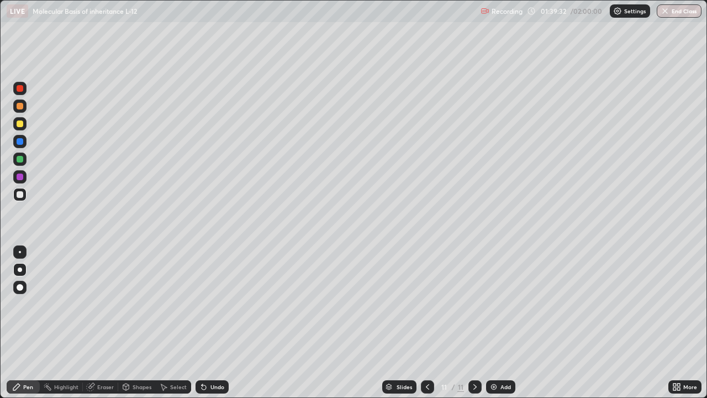
click at [20, 161] on div at bounding box center [20, 159] width 7 height 7
click at [20, 177] on div at bounding box center [20, 176] width 7 height 7
click at [19, 196] on div at bounding box center [20, 194] width 7 height 7
click at [212, 323] on div "Undo" at bounding box center [217, 387] width 14 height 6
click at [213, 323] on div "Undo" at bounding box center [217, 387] width 14 height 6
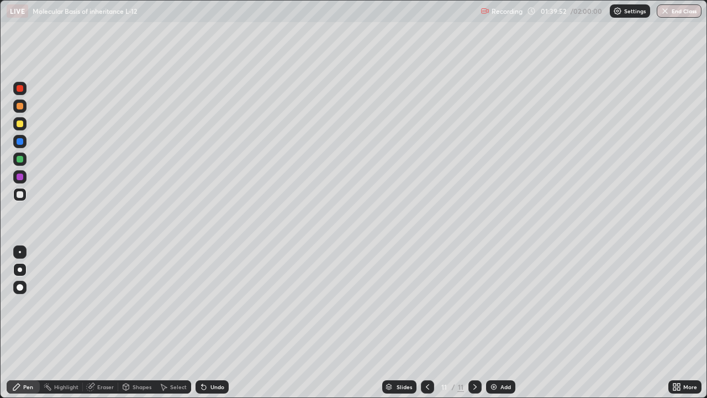
click at [208, 323] on div "Undo" at bounding box center [212, 386] width 33 height 13
click at [216, 323] on div "Undo" at bounding box center [217, 387] width 14 height 6
click at [214, 323] on div "Undo" at bounding box center [217, 387] width 14 height 6
click at [22, 178] on div at bounding box center [20, 176] width 7 height 7
click at [20, 194] on div at bounding box center [20, 194] width 7 height 7
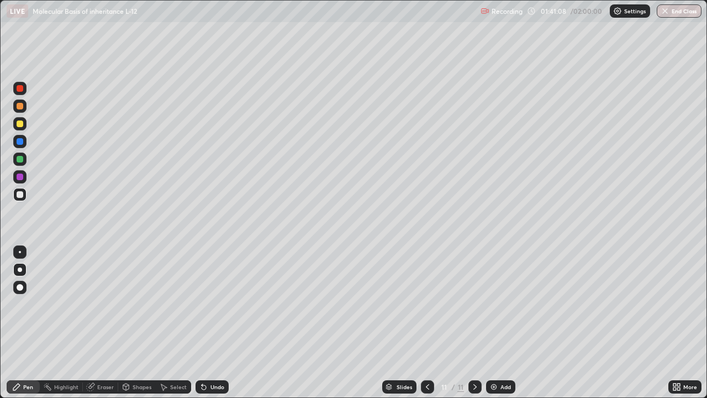
click at [210, 323] on div "Undo" at bounding box center [217, 387] width 14 height 6
click at [215, 323] on div "Undo" at bounding box center [217, 387] width 14 height 6
click at [218, 323] on div "Undo" at bounding box center [217, 387] width 14 height 6
click at [210, 323] on div "Undo" at bounding box center [217, 387] width 14 height 6
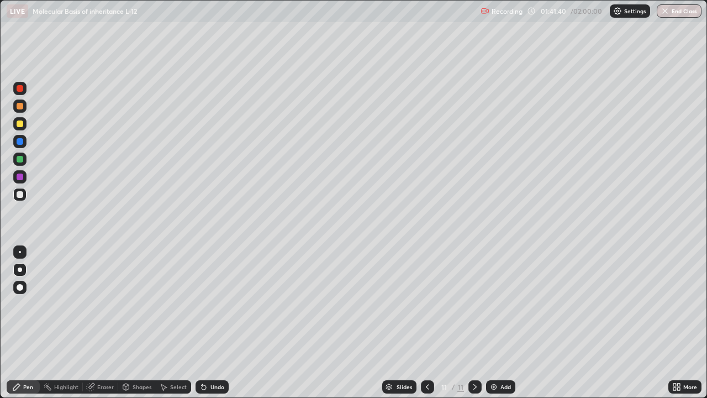
click at [210, 323] on div "Undo" at bounding box center [217, 387] width 14 height 6
click at [206, 323] on icon at bounding box center [203, 386] width 9 height 9
click at [212, 323] on div "Undo" at bounding box center [217, 387] width 14 height 6
click at [210, 323] on div "Undo" at bounding box center [217, 387] width 14 height 6
click at [22, 159] on div at bounding box center [20, 159] width 7 height 7
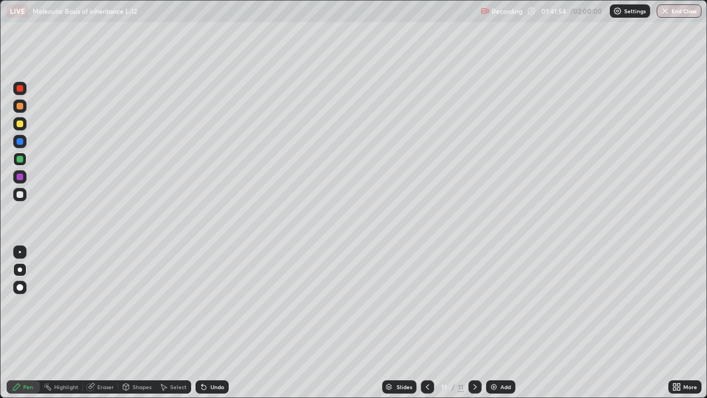
click at [23, 191] on div at bounding box center [19, 194] width 13 height 13
click at [208, 323] on div "Undo" at bounding box center [212, 386] width 33 height 13
click at [20, 161] on div at bounding box center [20, 159] width 7 height 7
click at [22, 193] on div at bounding box center [20, 194] width 7 height 7
click at [677, 12] on button "End Class" at bounding box center [679, 10] width 45 height 13
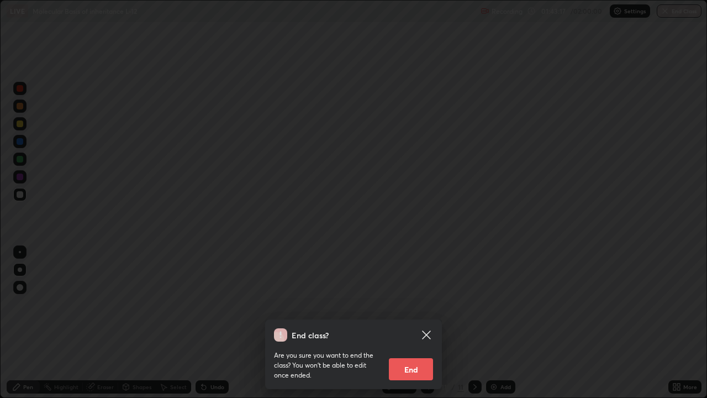
click at [414, 323] on button "End" at bounding box center [411, 369] width 44 height 22
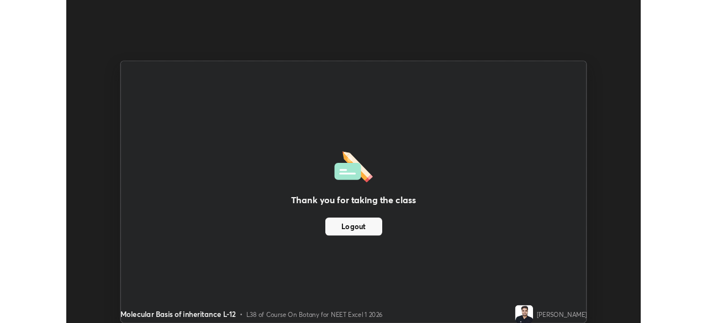
scroll to position [54903, 54519]
